Goal: Transaction & Acquisition: Purchase product/service

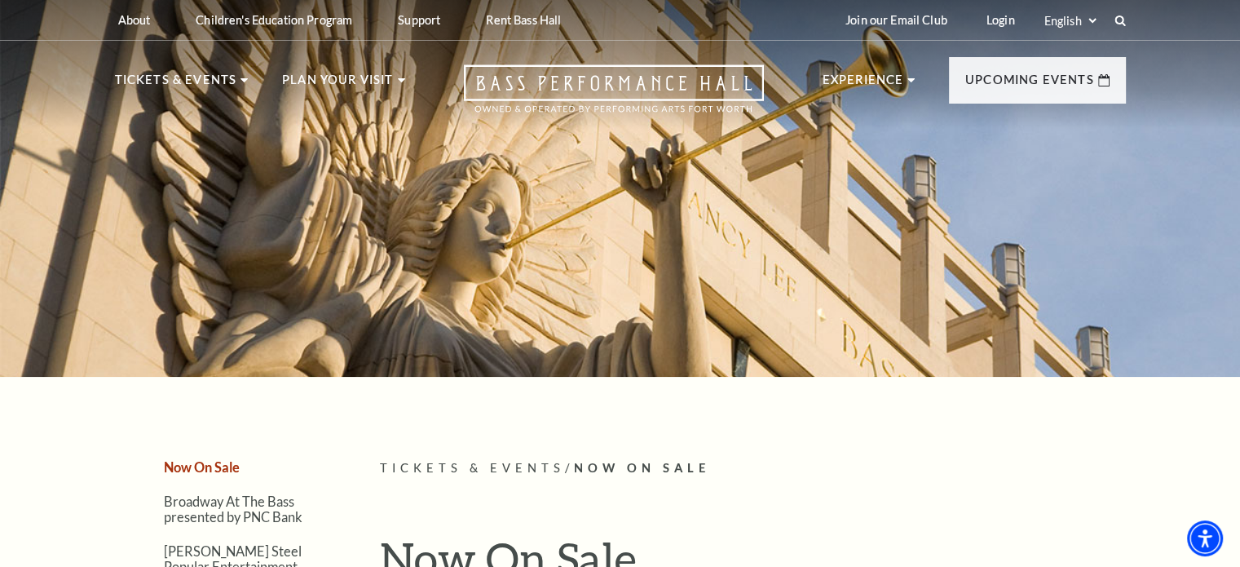
scroll to position [326, 0]
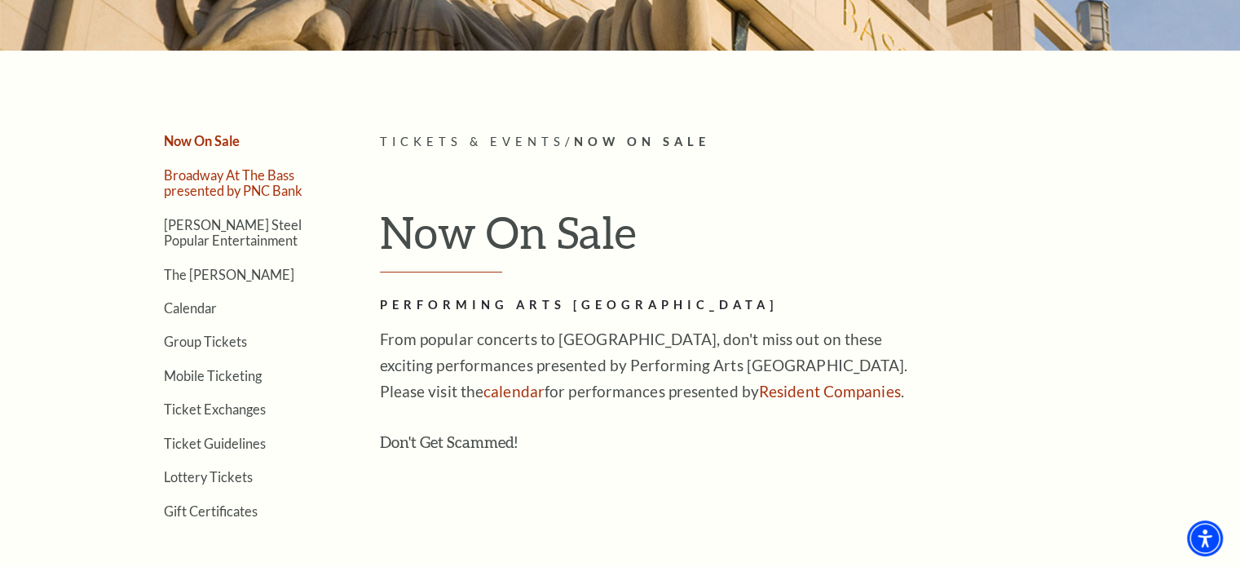
click at [203, 188] on link "Broadway At The Bass presented by PNC Bank" at bounding box center [233, 182] width 139 height 31
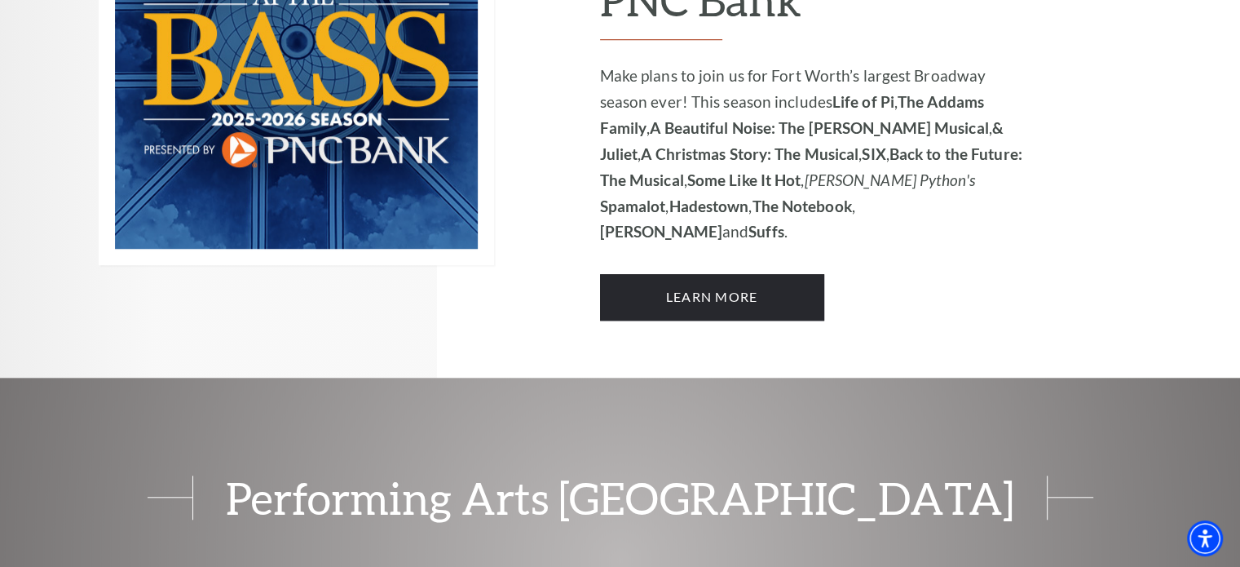
scroll to position [1174, 0]
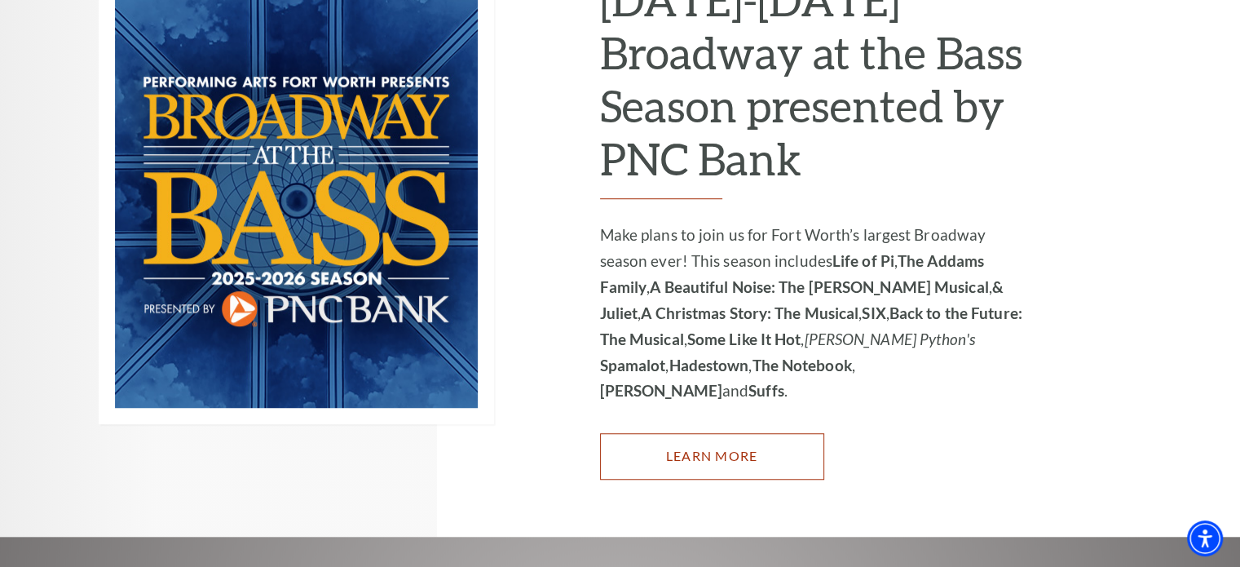
click at [691, 433] on link "Learn More" at bounding box center [712, 456] width 224 height 46
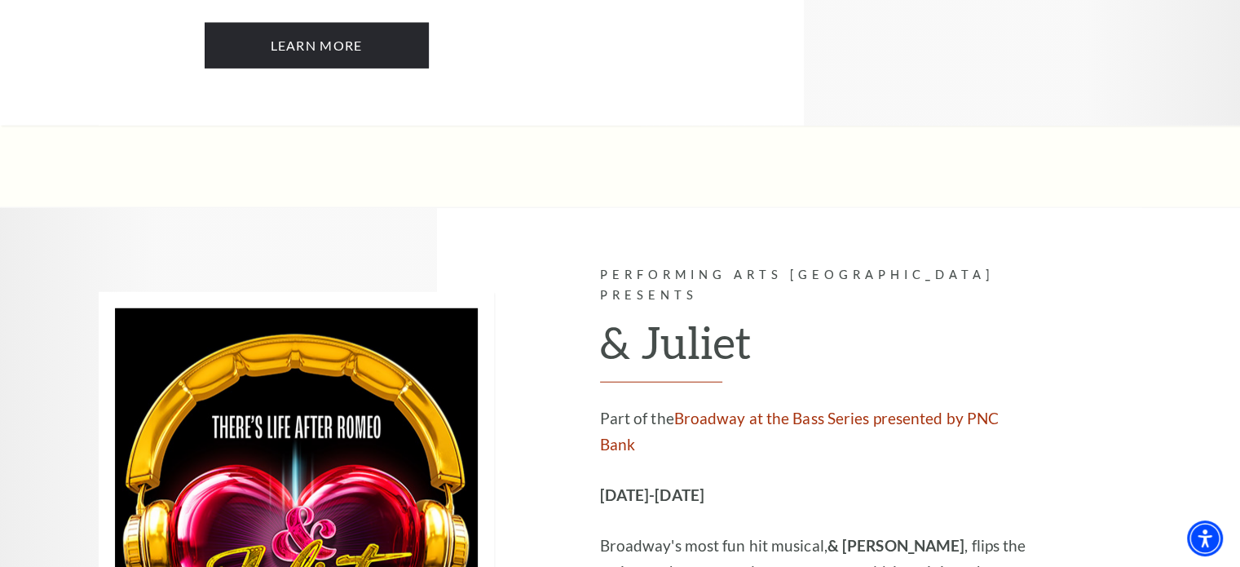
scroll to position [4241, 0]
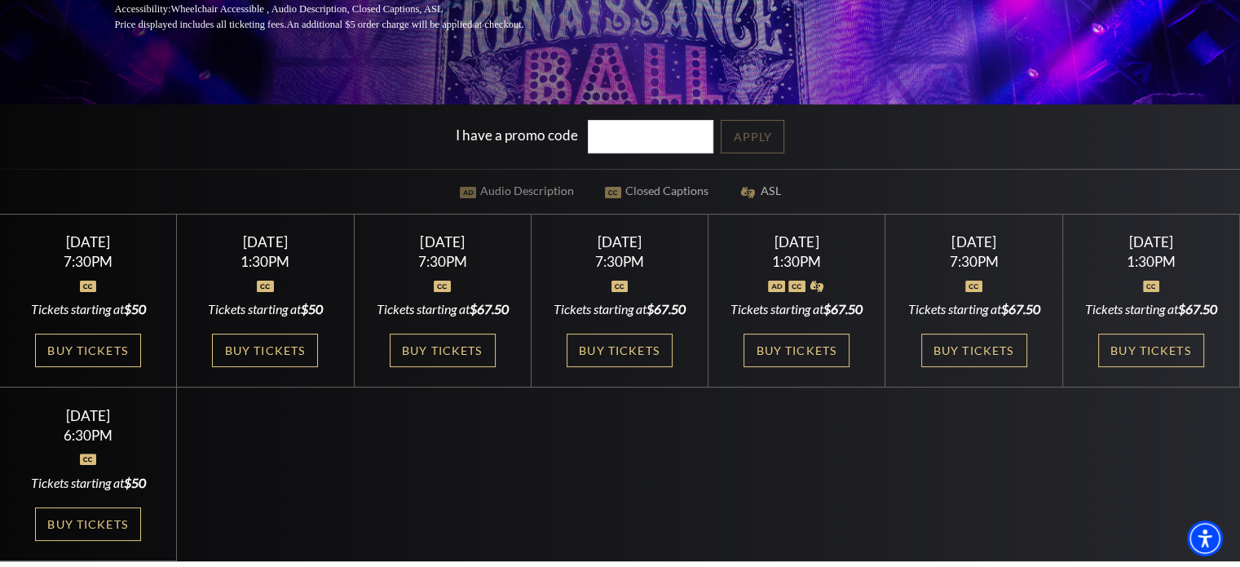
scroll to position [408, 0]
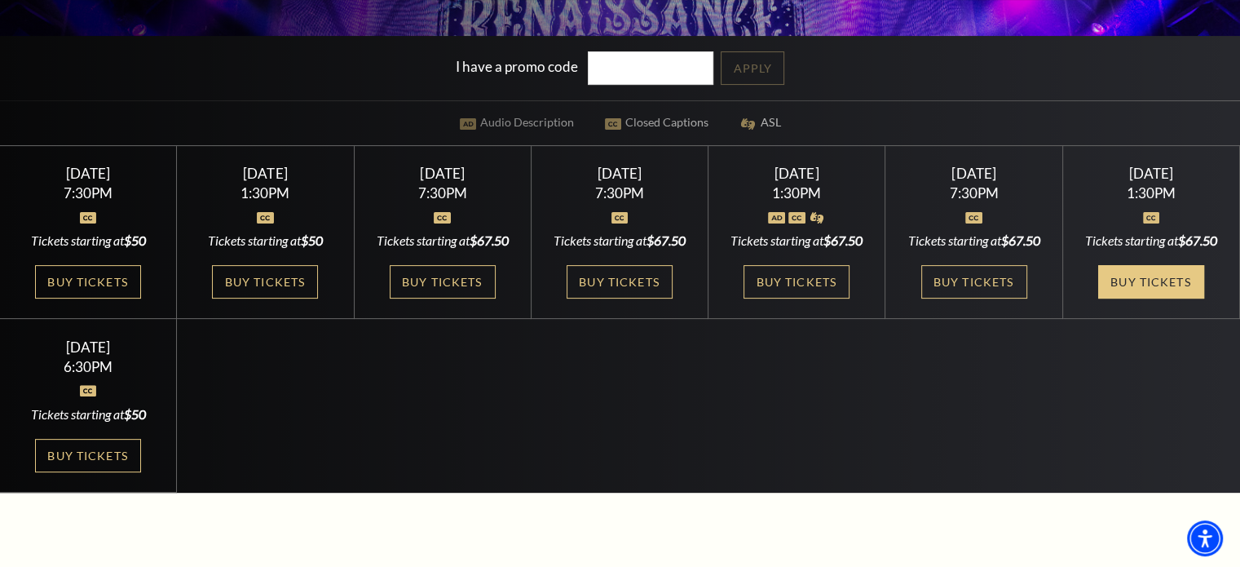
click at [1143, 297] on link "Buy Tickets" at bounding box center [1152, 281] width 106 height 33
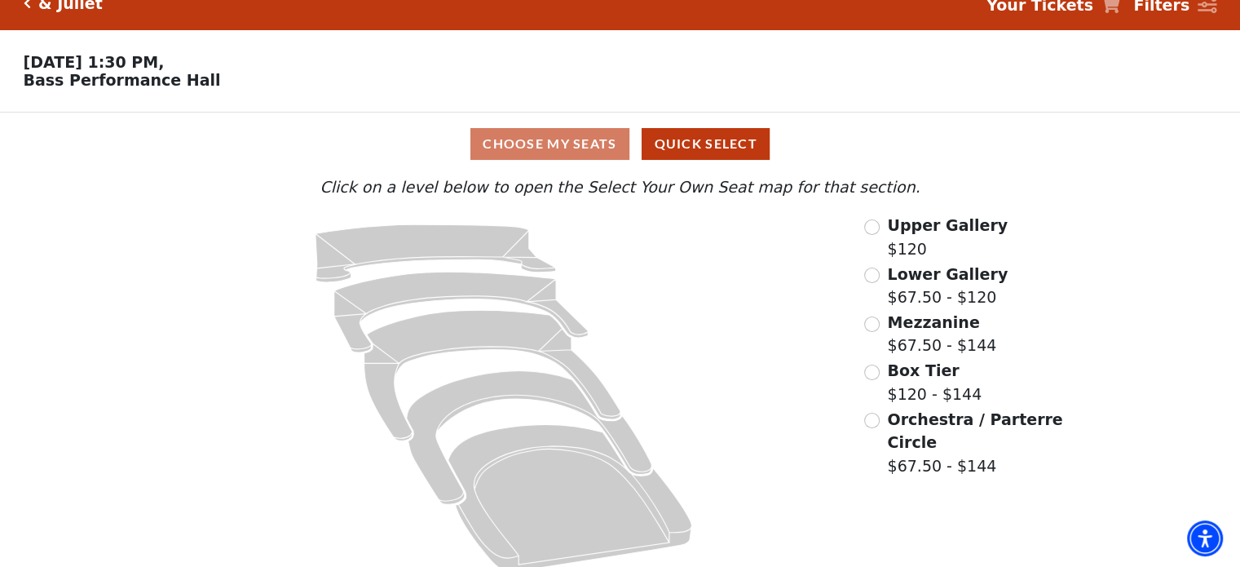
scroll to position [43, 0]
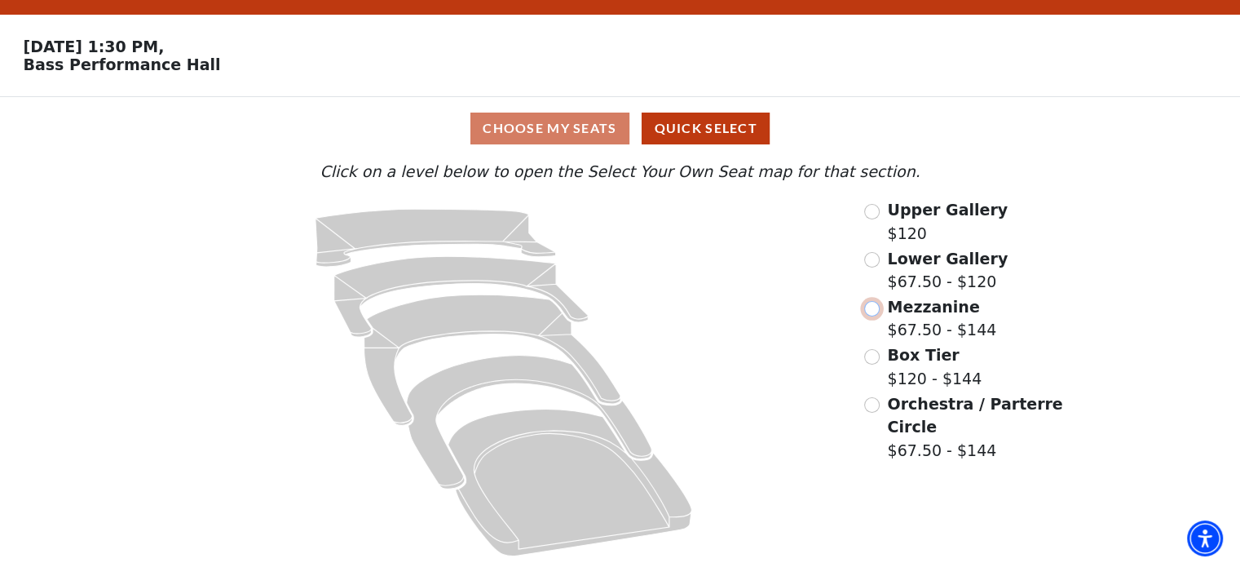
click at [874, 309] on input "Mezzanine$67.50 - $144\a" at bounding box center [872, 308] width 15 height 15
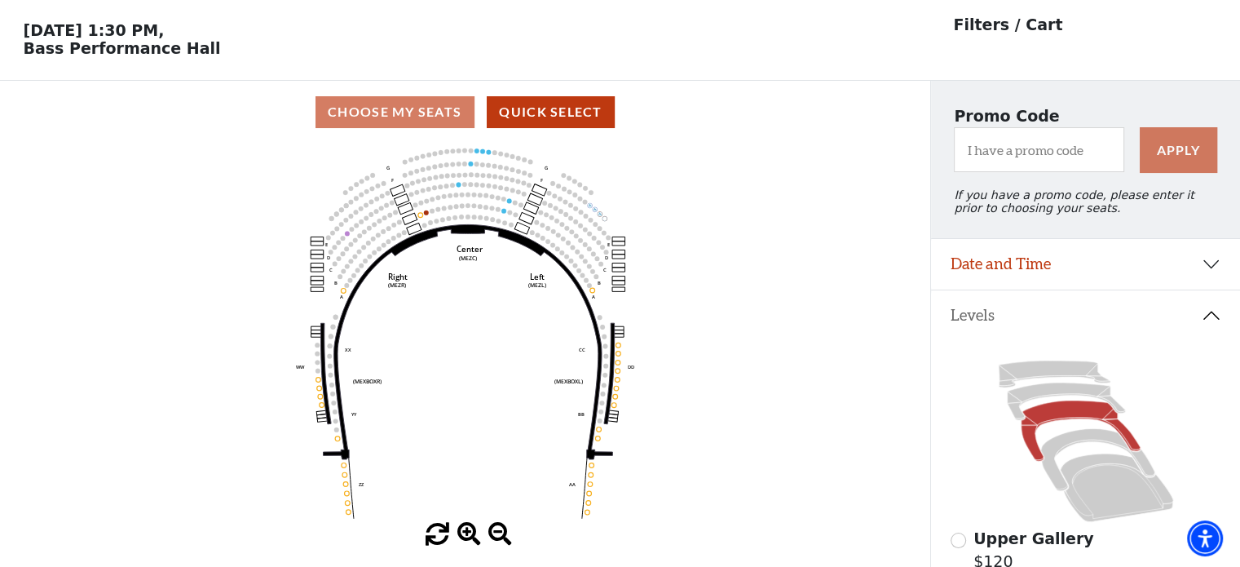
scroll to position [75, 0]
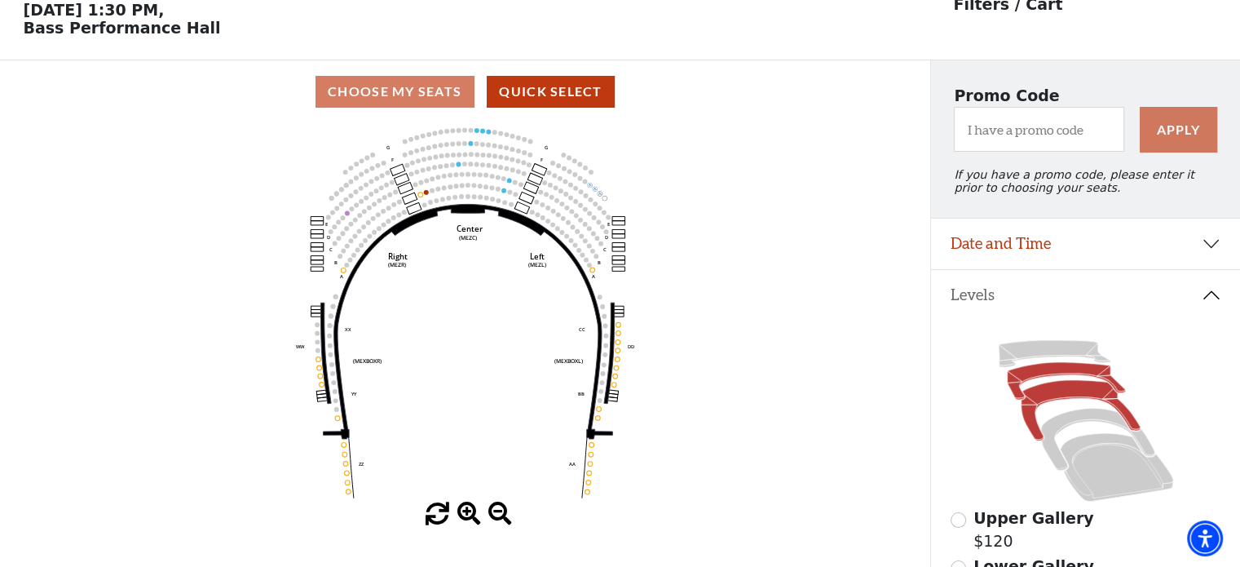
click at [1025, 384] on icon at bounding box center [1066, 381] width 118 height 38
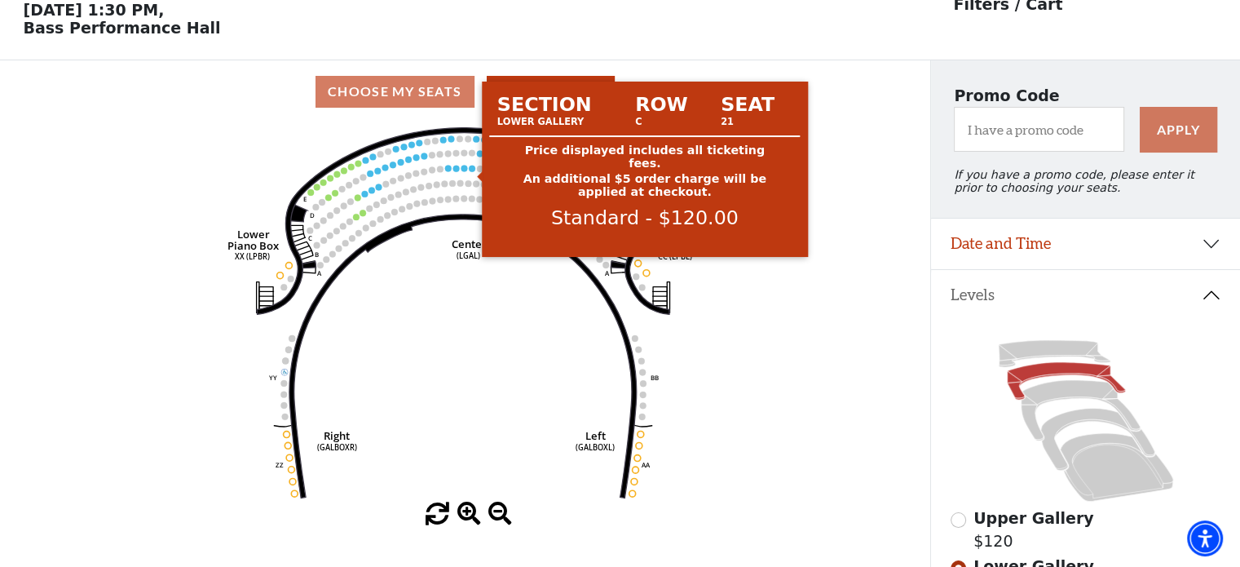
click at [472, 171] on circle at bounding box center [472, 168] width 7 height 7
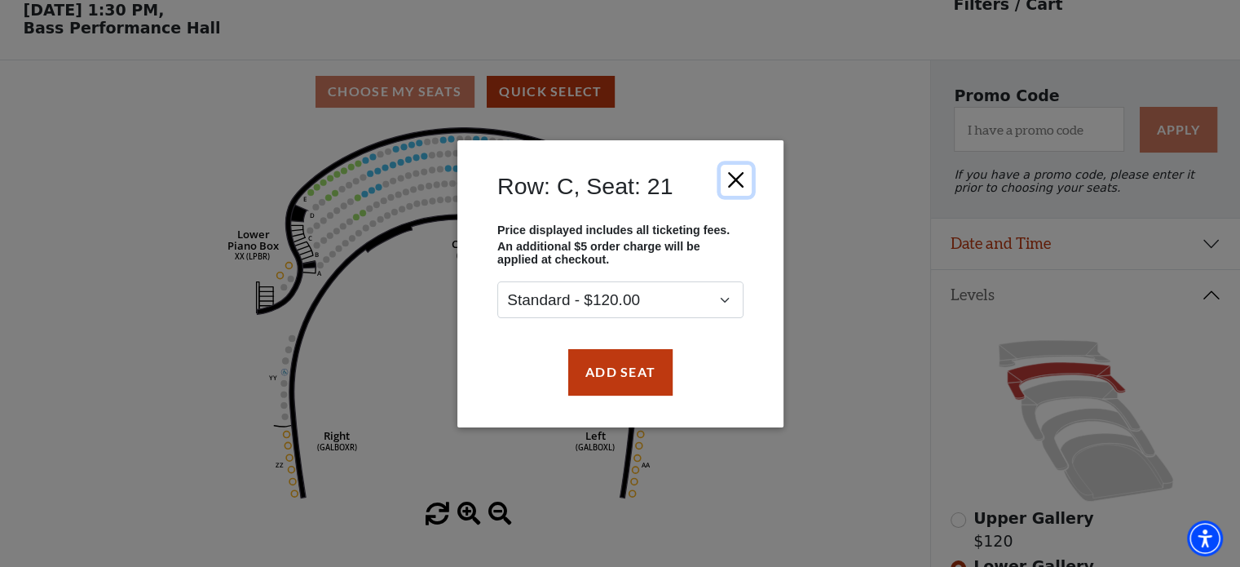
click at [733, 184] on button "Close" at bounding box center [735, 179] width 31 height 31
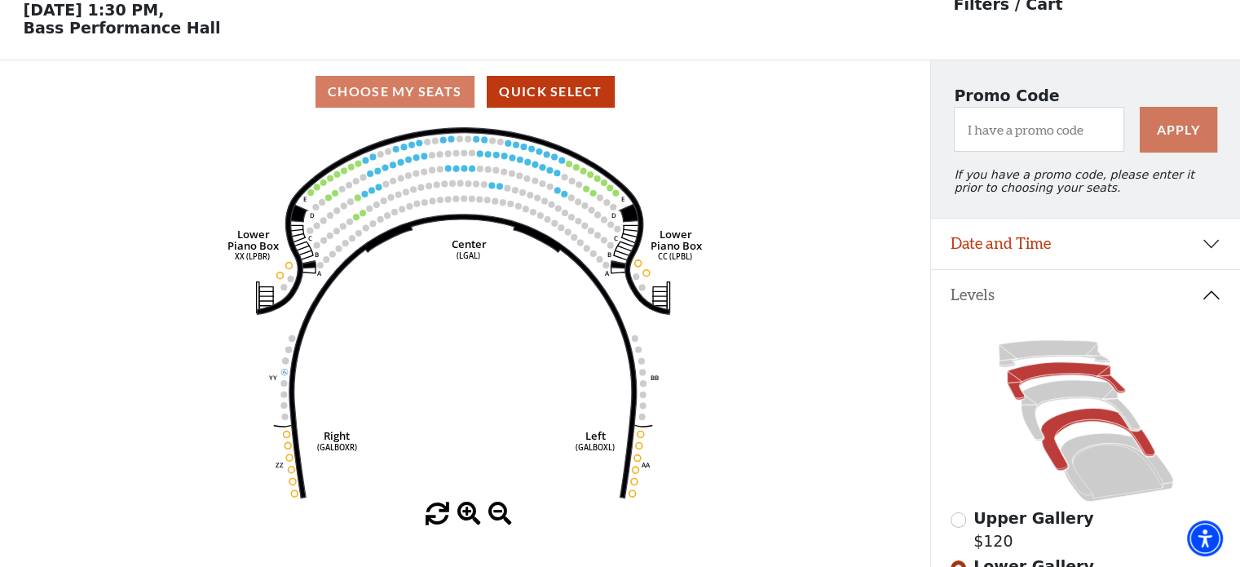
click at [1062, 430] on icon at bounding box center [1097, 440] width 113 height 62
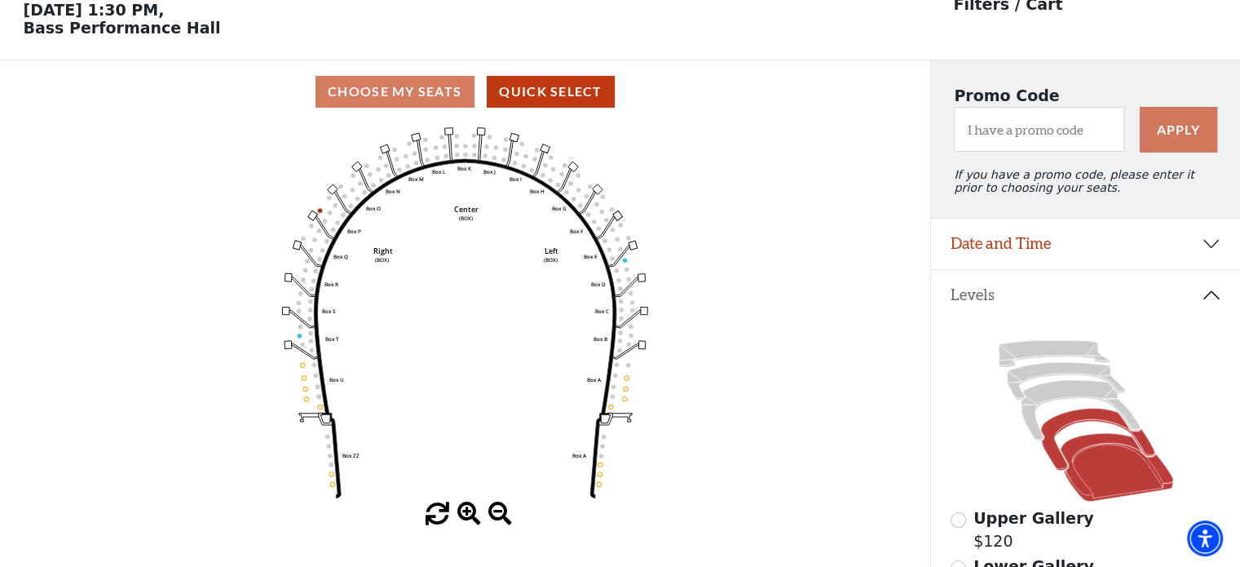
click at [1086, 485] on icon at bounding box center [1116, 467] width 113 height 69
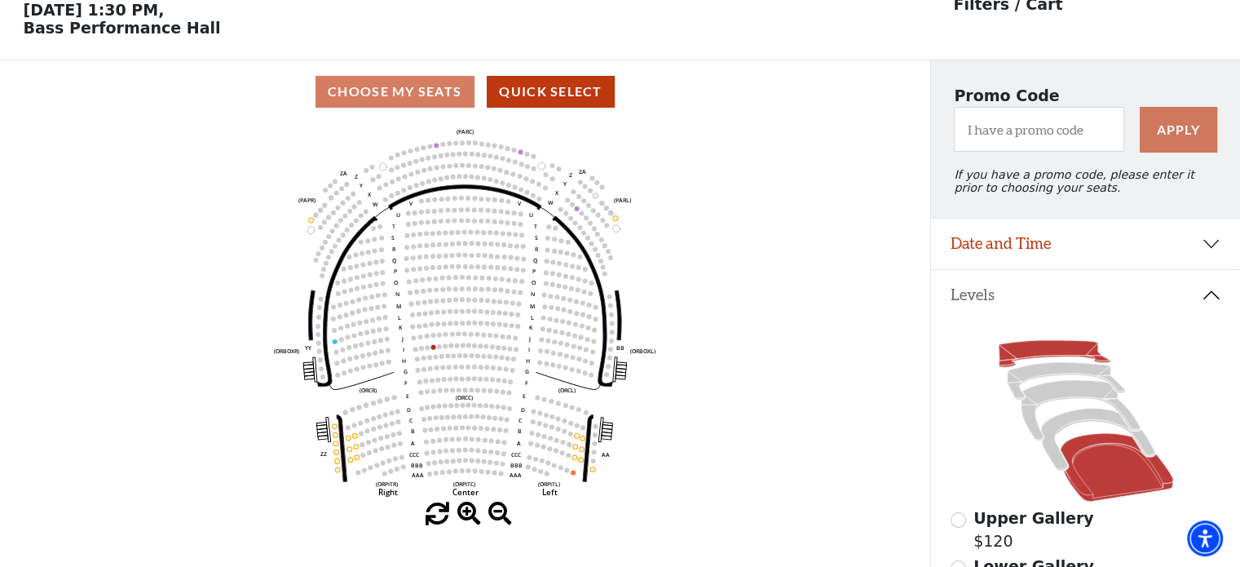
click at [1035, 356] on icon at bounding box center [1054, 354] width 112 height 27
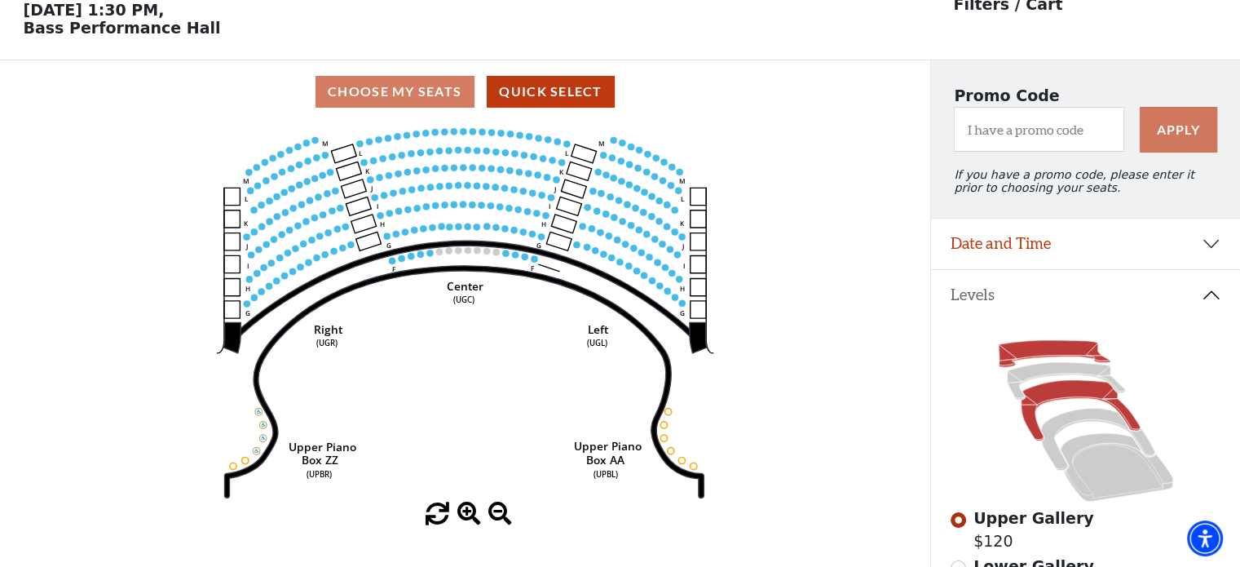
click at [1042, 393] on icon at bounding box center [1080, 410] width 119 height 60
